Goal: Manage account settings

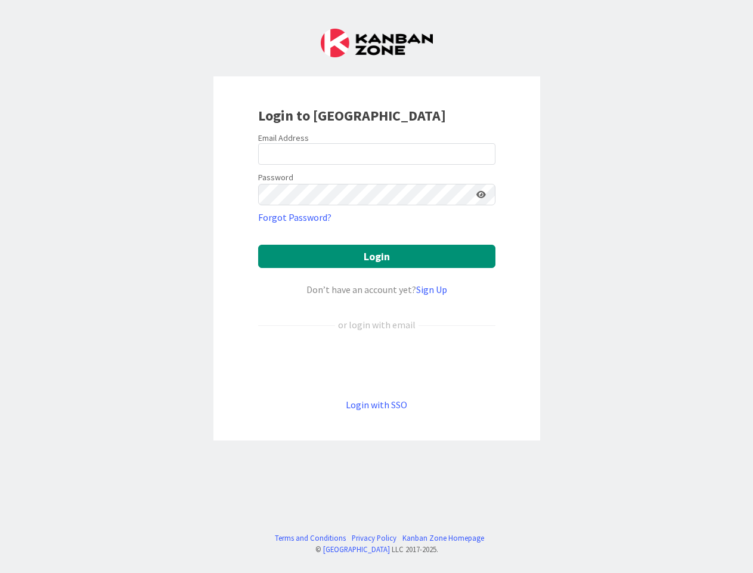
click at [376, 286] on div "Don’t have an account yet? Sign Up" at bounding box center [376, 289] width 237 height 14
click at [481, 194] on icon at bounding box center [482, 194] width 10 height 8
click at [377, 256] on button "Login" at bounding box center [376, 256] width 237 height 23
